Goal: Ask a question

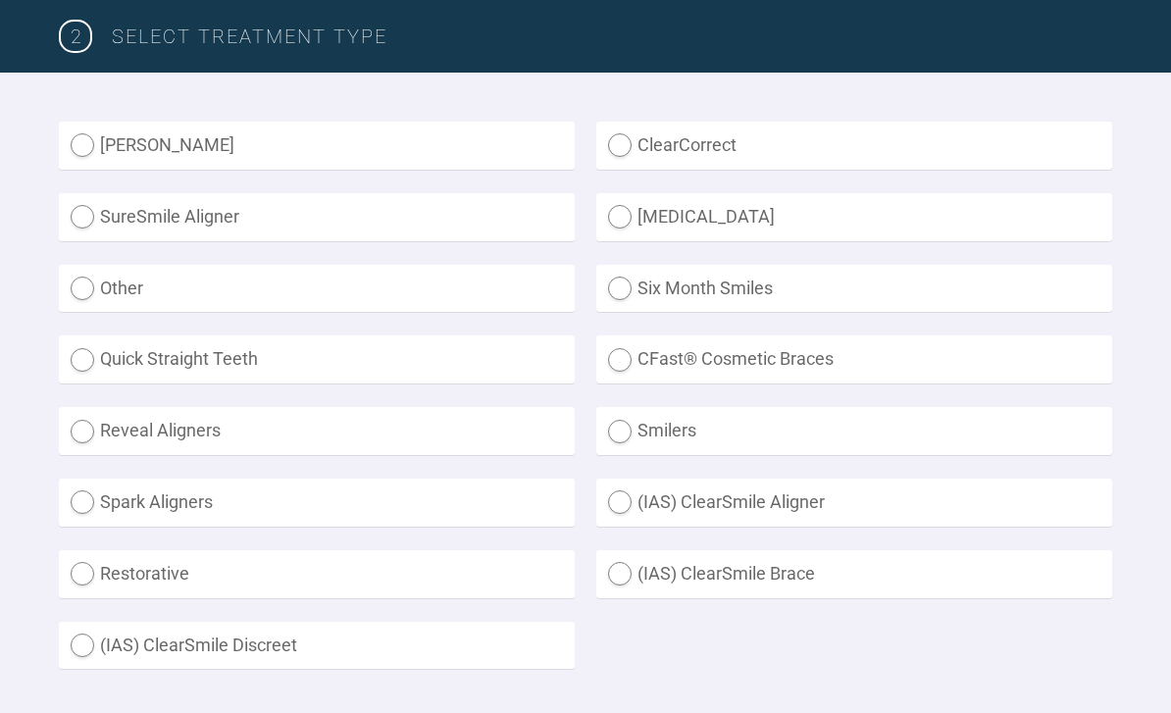
scroll to position [585, 0]
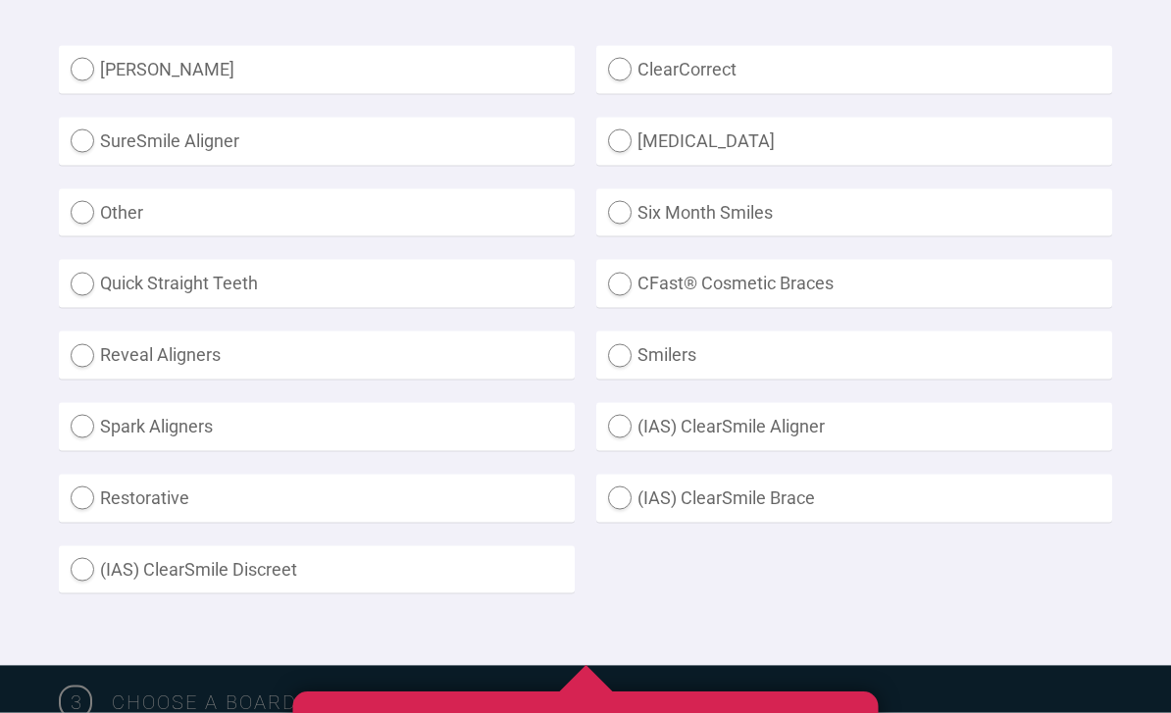
click at [629, 489] on label "(IAS) ClearSmile Brace" at bounding box center [854, 498] width 516 height 48
radio Brace "true"
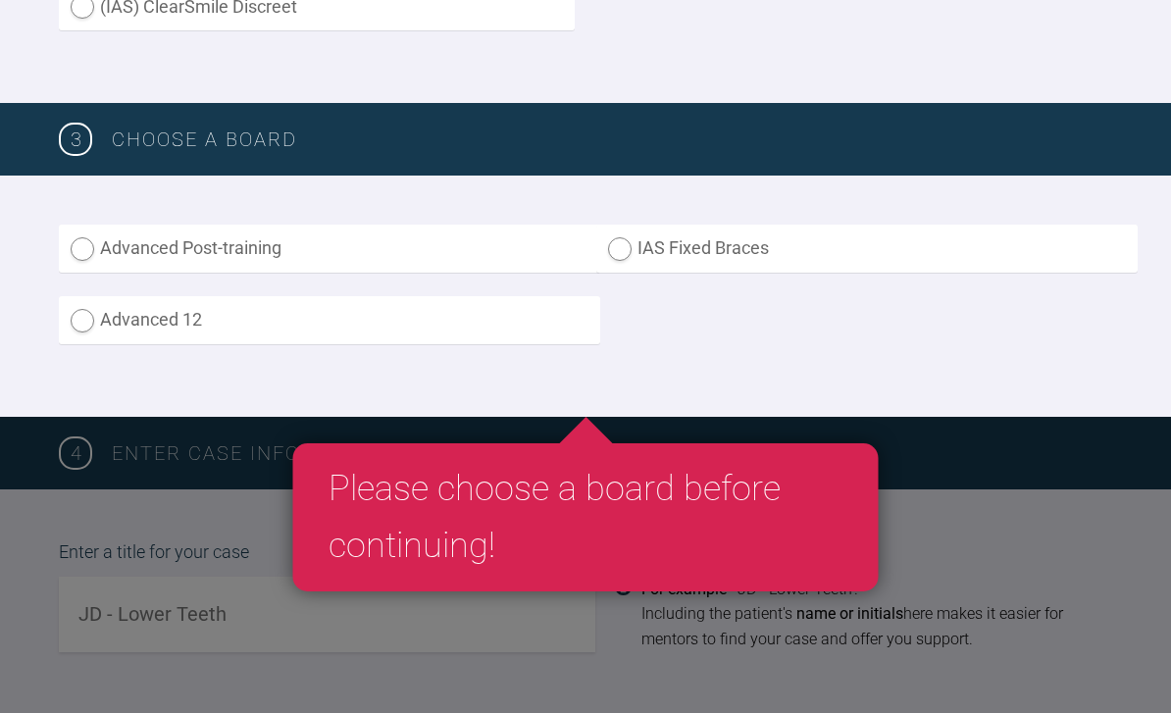
click at [702, 258] on label "IAS Fixed Braces" at bounding box center [866, 248] width 541 height 48
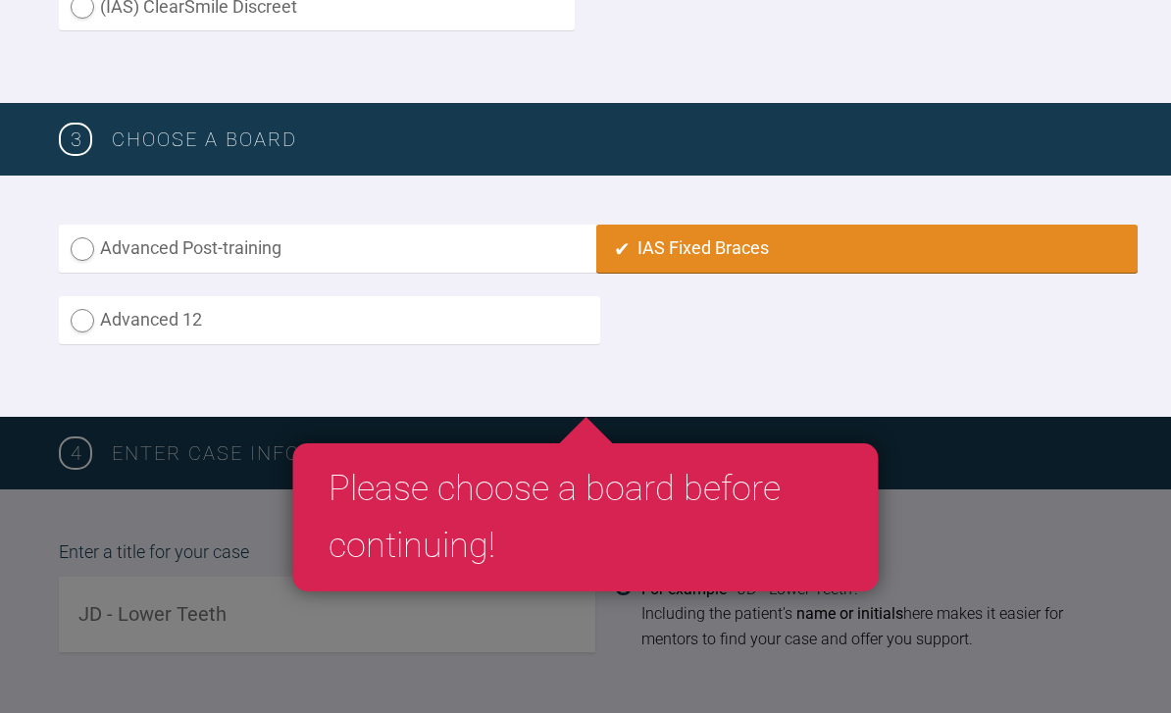
radio input "true"
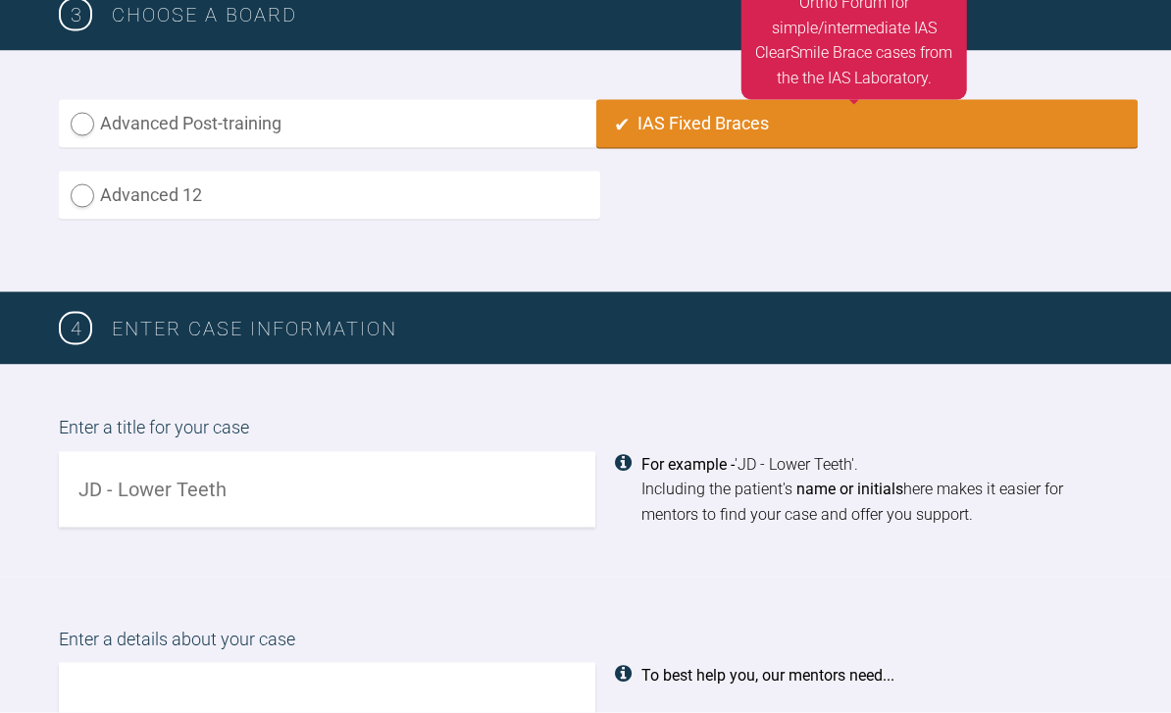
scroll to position [1274, 0]
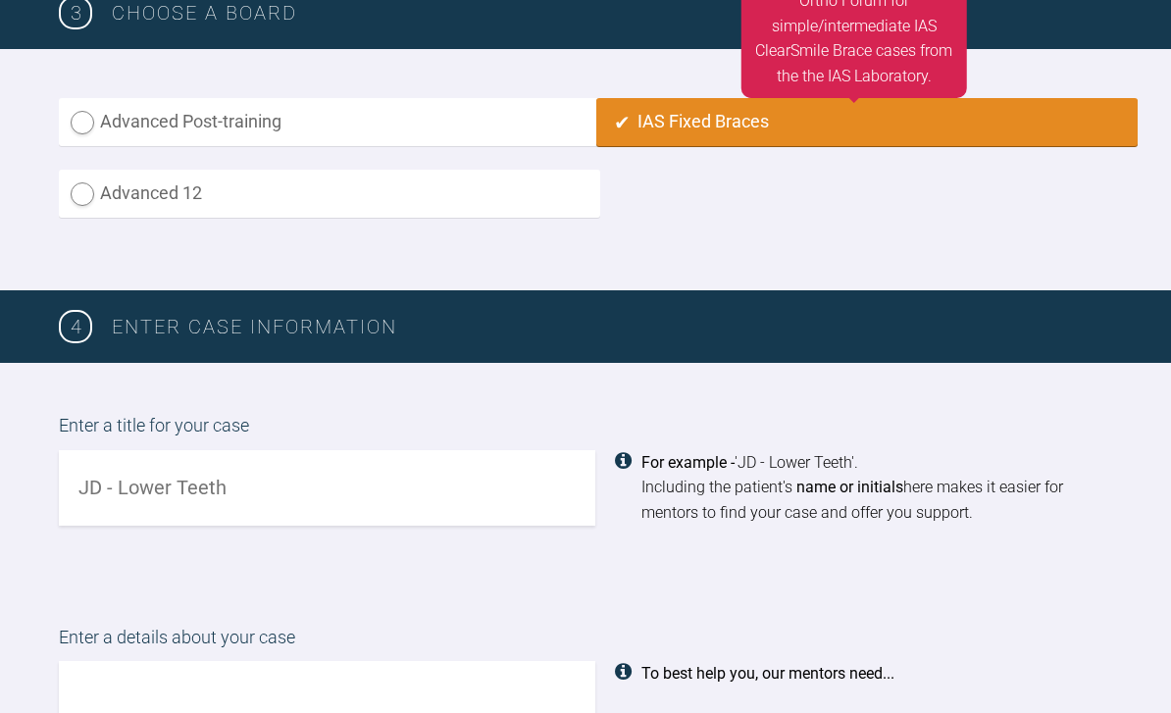
click at [470, 482] on input "text" at bounding box center [327, 487] width 536 height 75
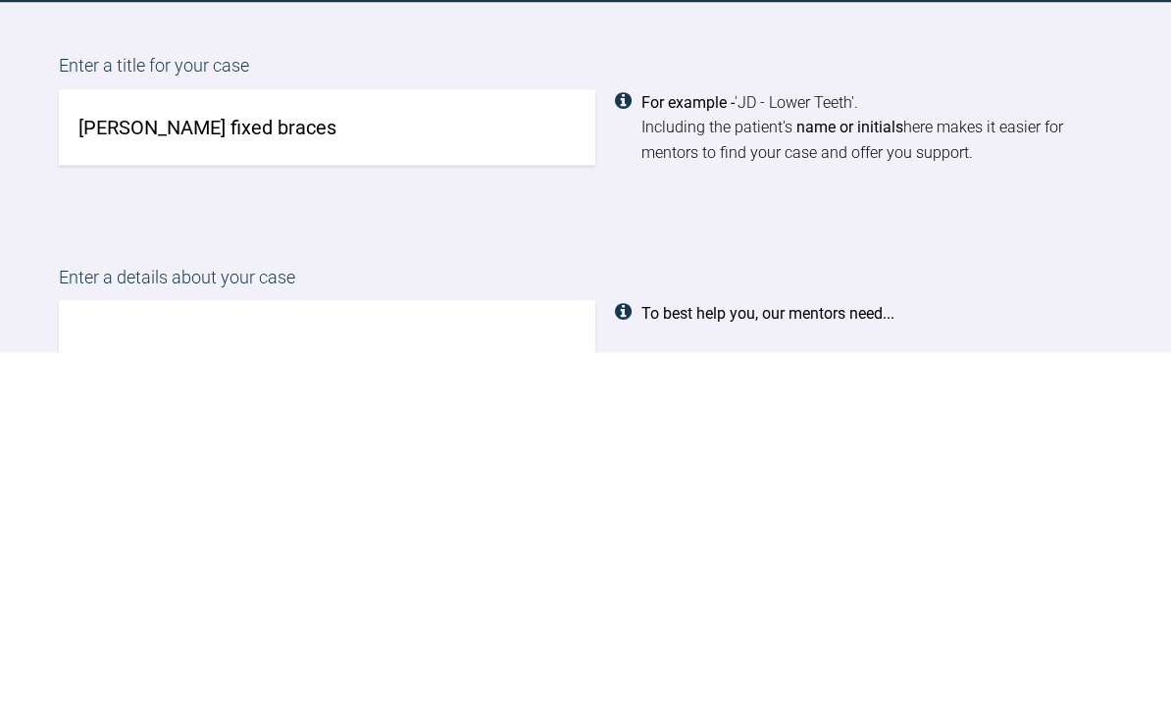
scroll to position [1323, 0]
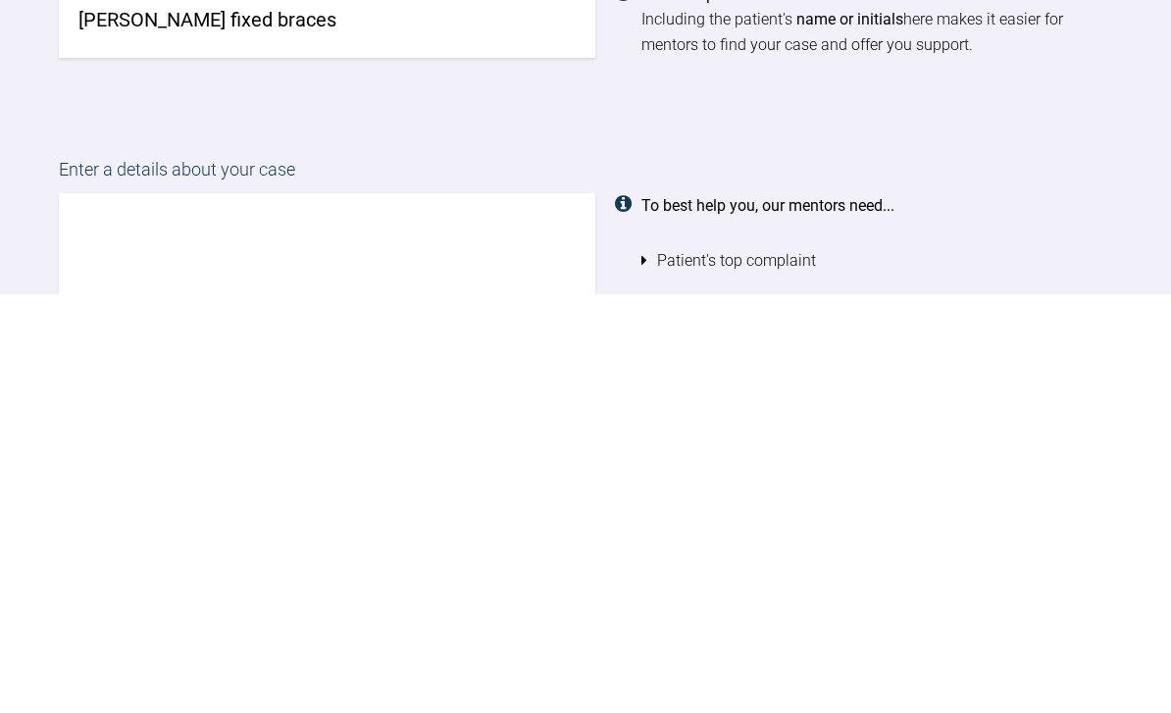
type input "[PERSON_NAME] fixed braces"
click at [463, 612] on textarea at bounding box center [327, 724] width 536 height 224
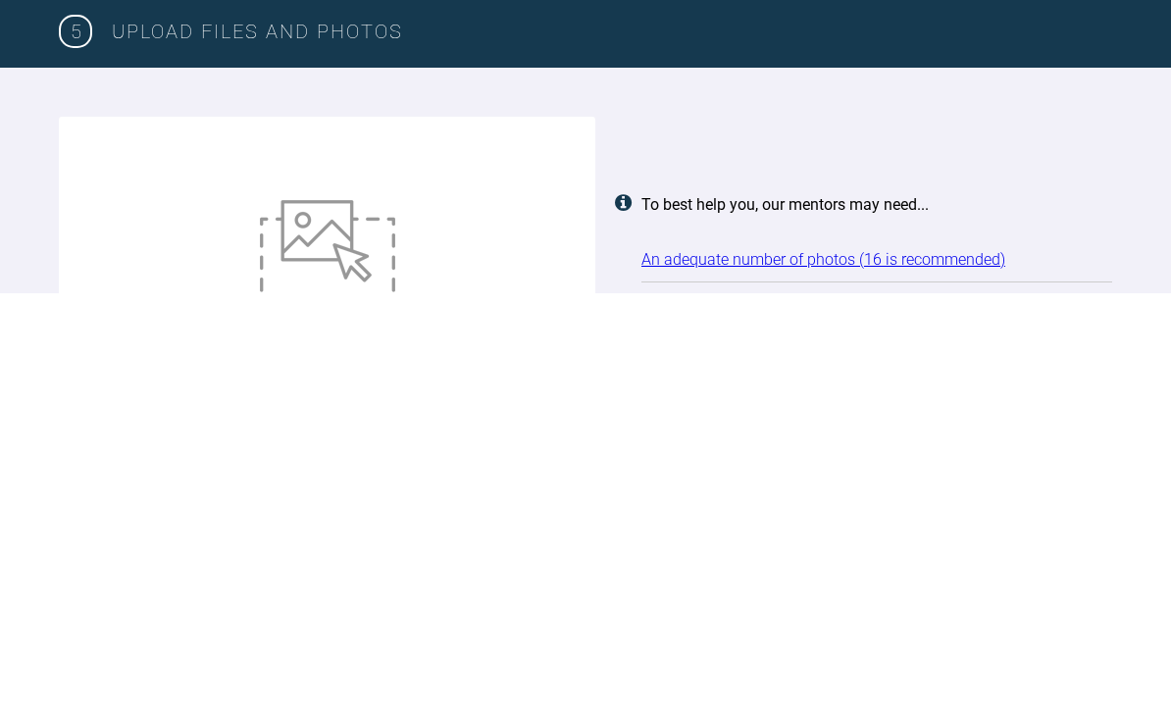
type textarea "Hello mentors hope all is well Please see this loving man who would like alignm…"
click at [322, 620] on img at bounding box center [327, 674] width 135 height 108
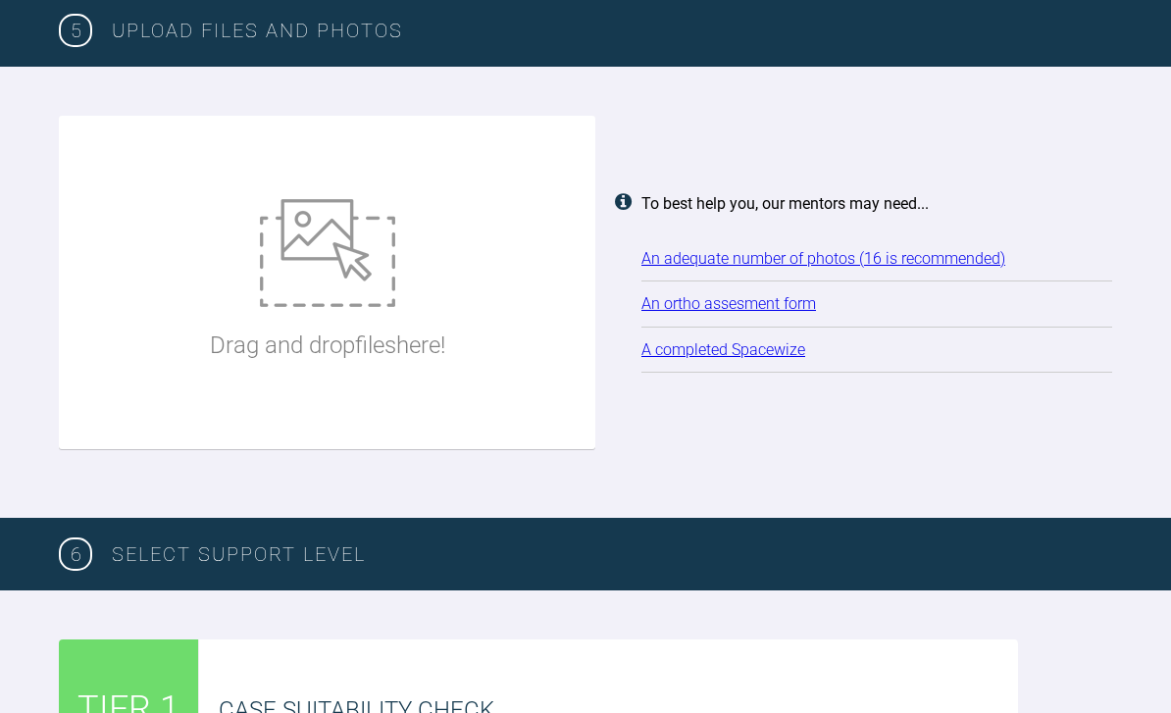
type input "C:\fakepath\DSC_0033.jpeg"
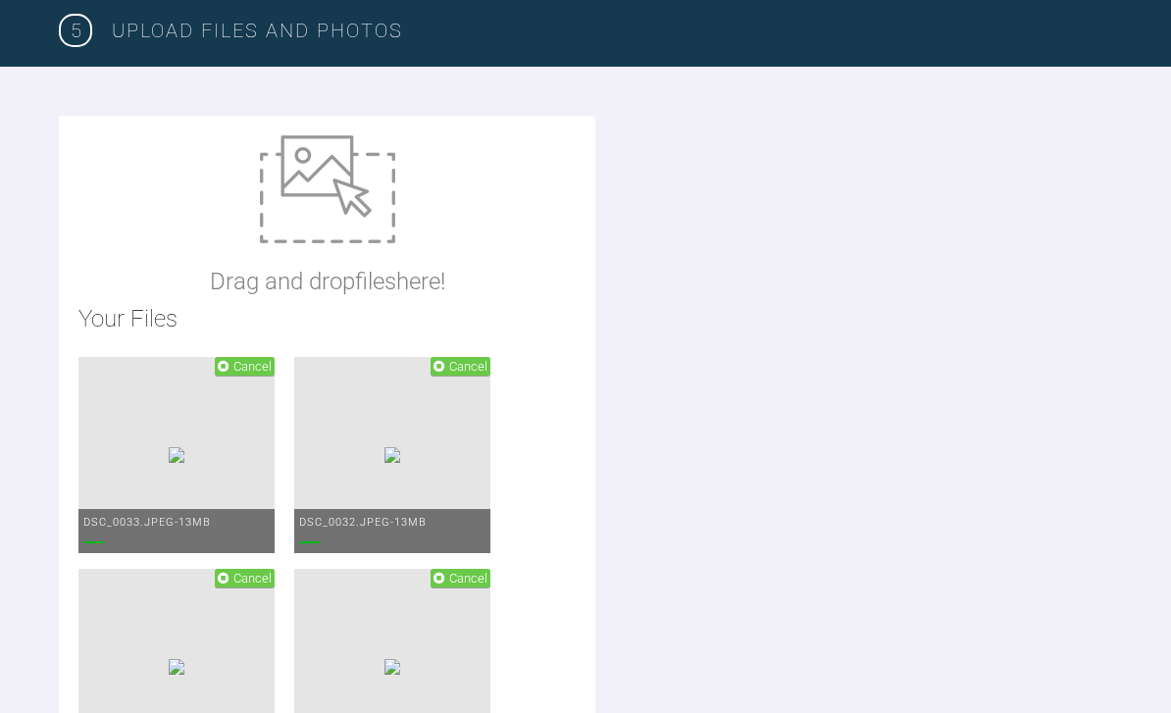
click at [348, 172] on img at bounding box center [327, 189] width 135 height 108
click at [339, 208] on img at bounding box center [327, 189] width 135 height 108
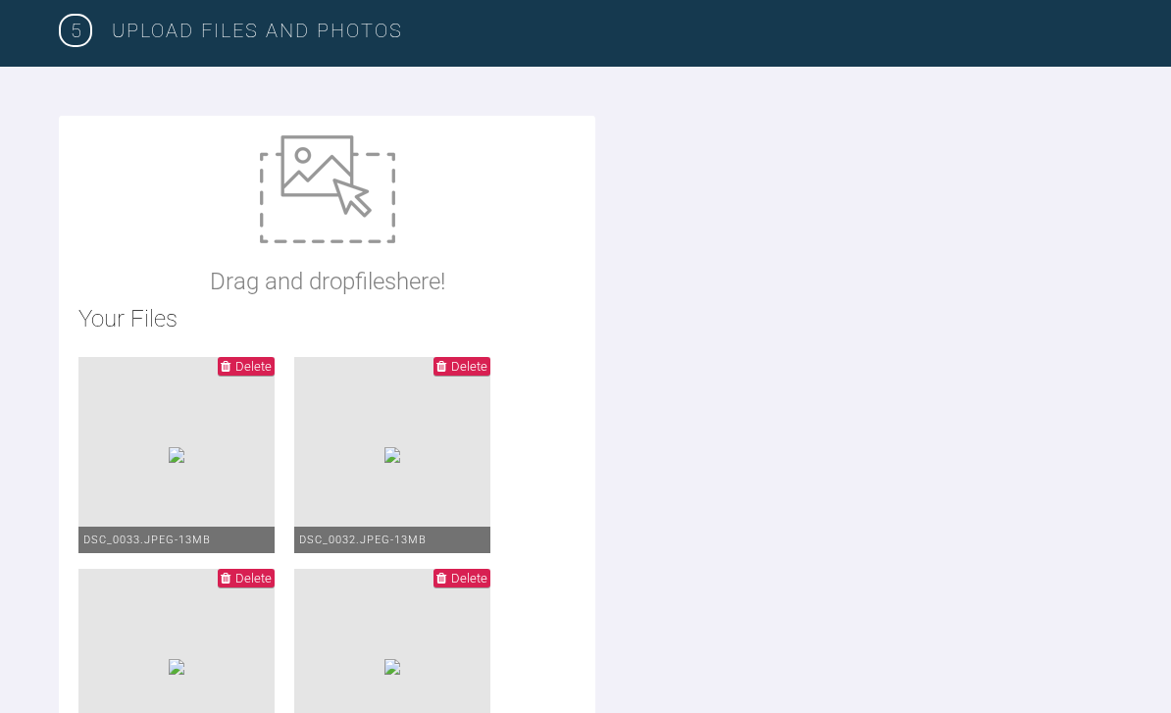
type input "C:\fakepath\IMG_0442.jpeg"
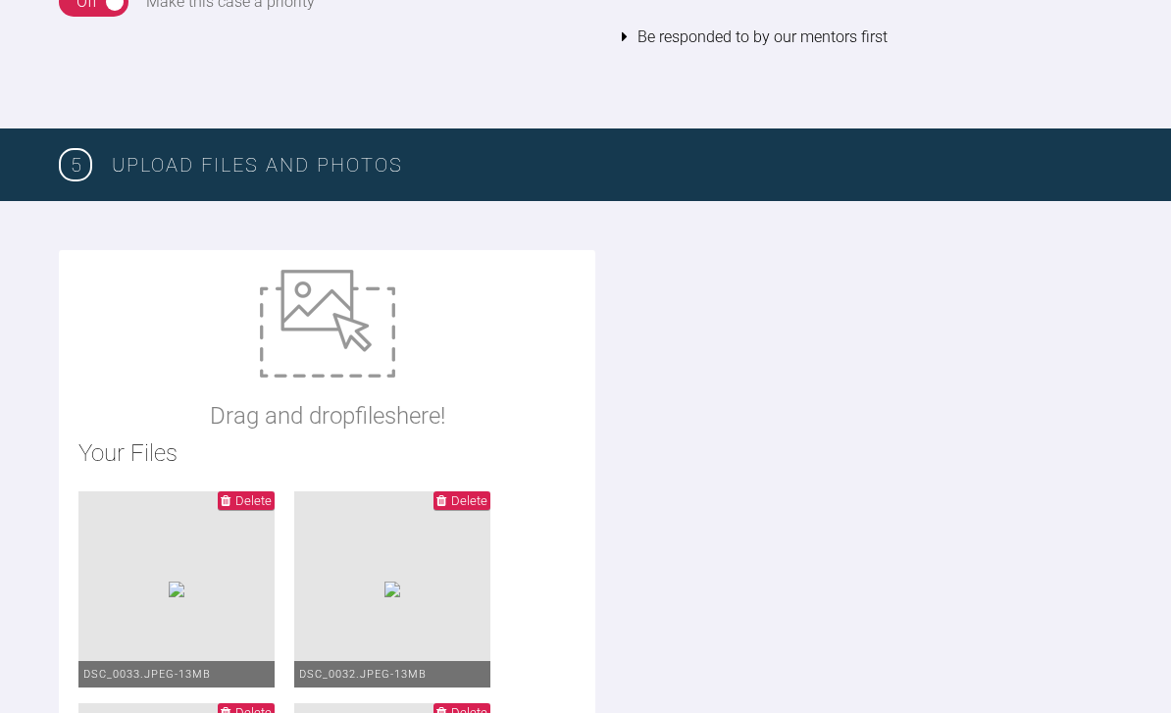
scroll to position [2460, 0]
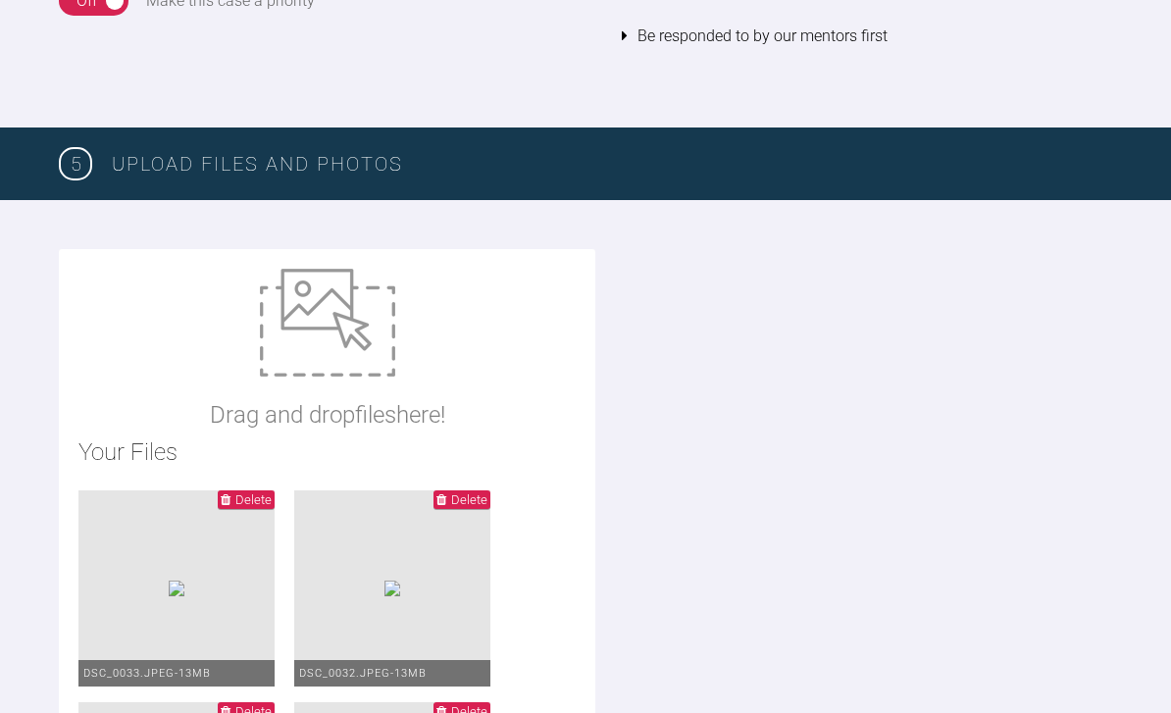
click at [348, 324] on img at bounding box center [327, 323] width 135 height 108
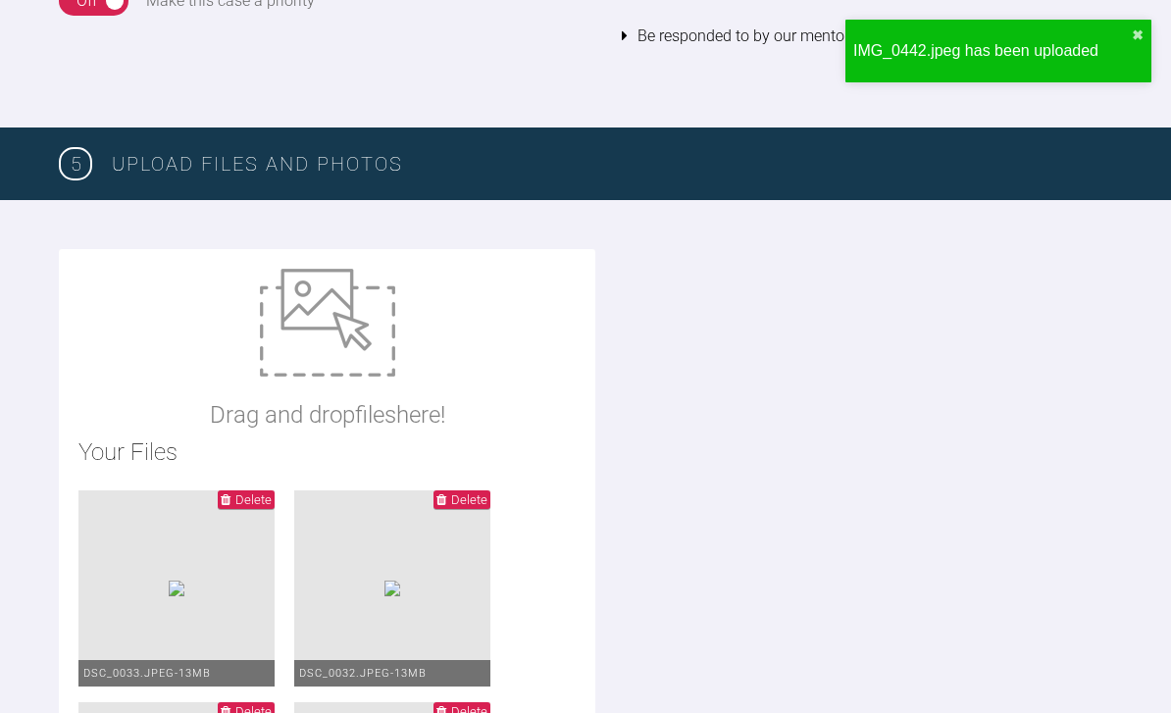
type input "C:\fakepath\adp [PERSON_NAME].docx"
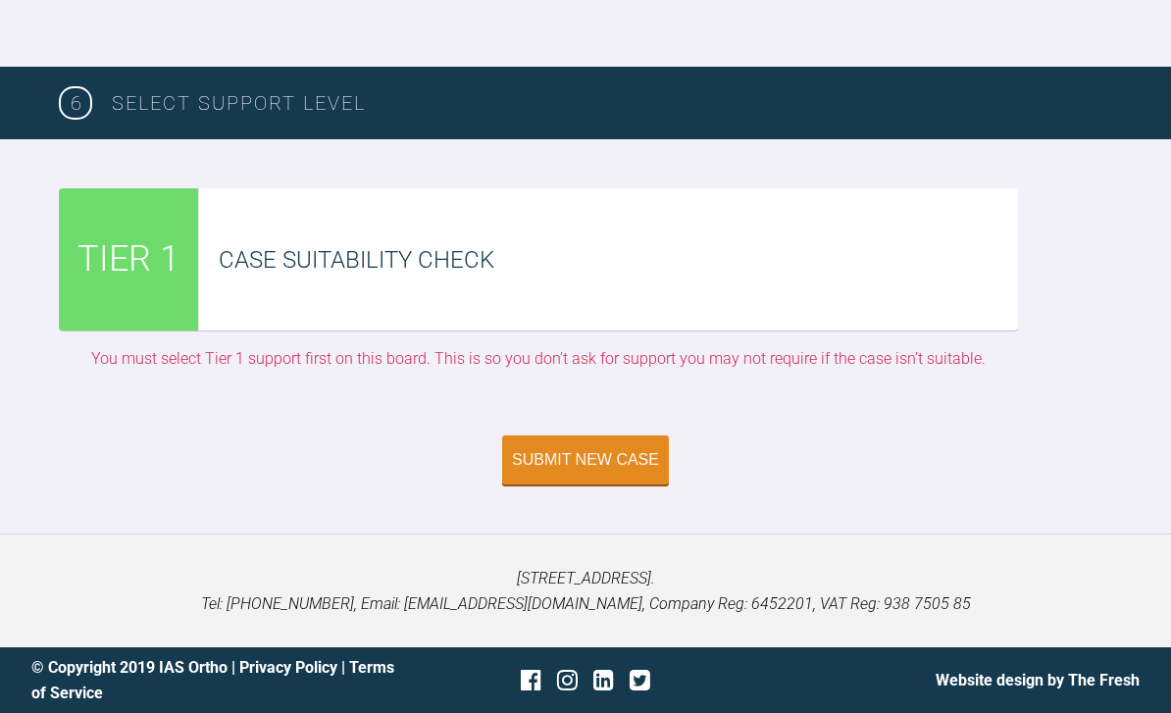
scroll to position [5949, 0]
click at [607, 469] on div "Submit New Case" at bounding box center [585, 460] width 147 height 18
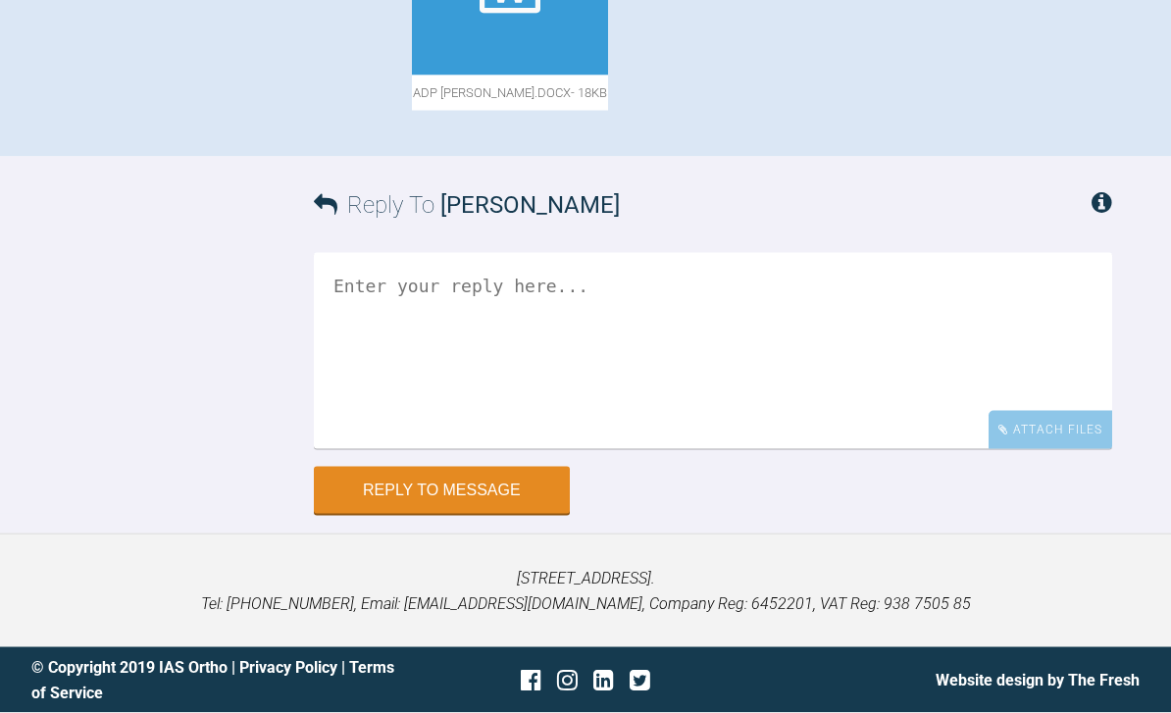
scroll to position [1574, 0]
